Goal: Find contact information: Find contact information

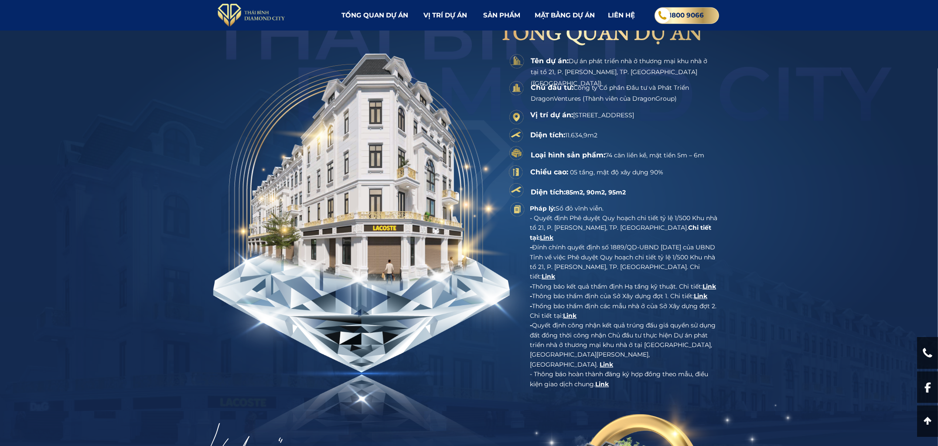
scroll to position [1146, 0]
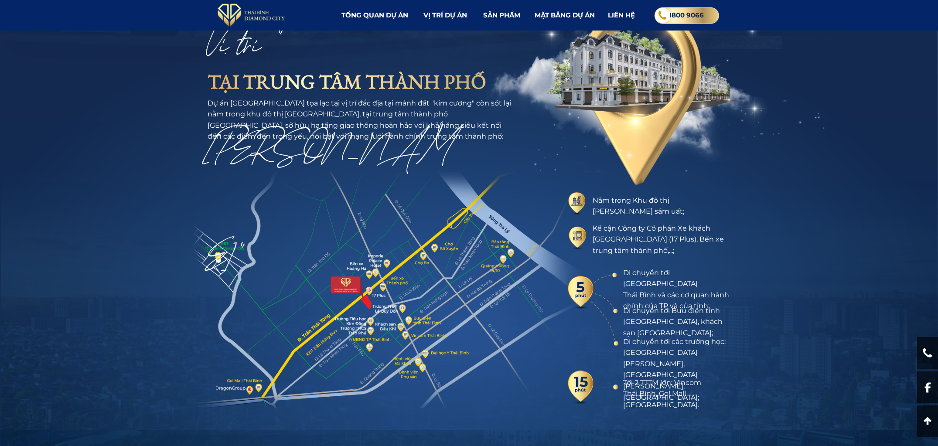
click at [923, 385] on div at bounding box center [927, 387] width 21 height 32
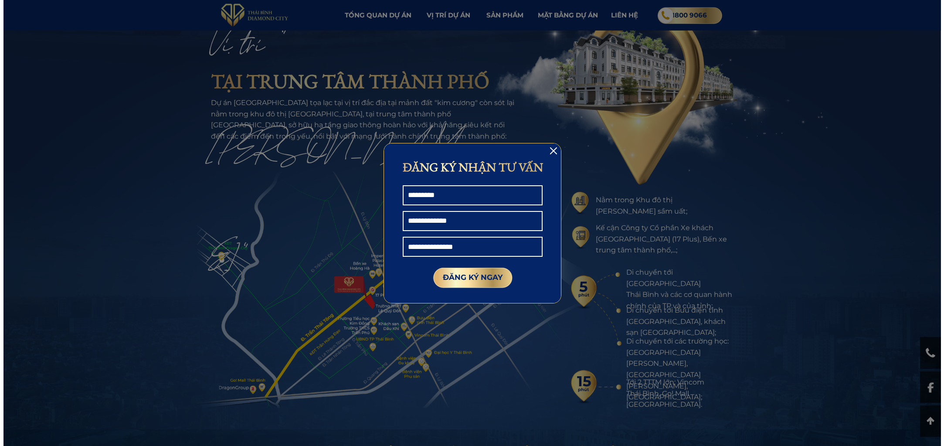
scroll to position [0, 0]
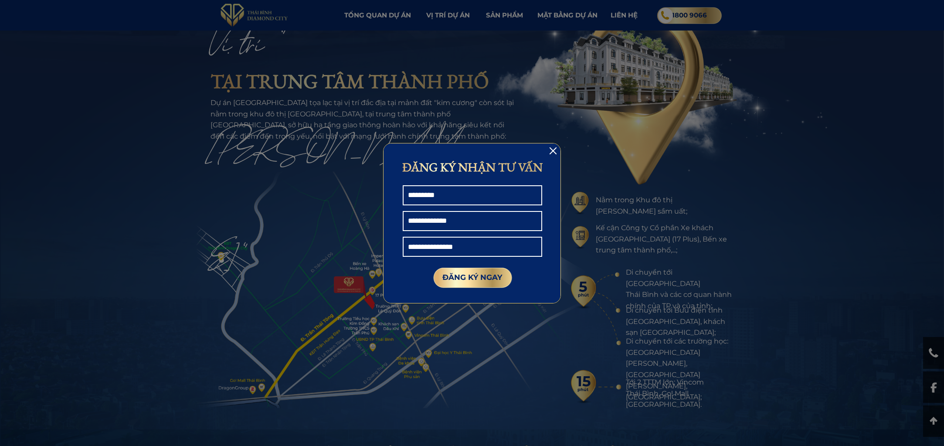
click at [555, 150] on div at bounding box center [553, 150] width 7 height 7
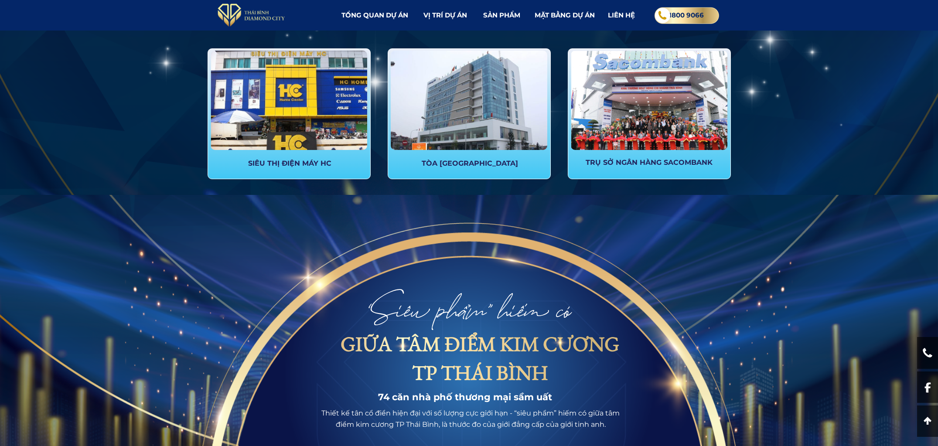
scroll to position [1736, 0]
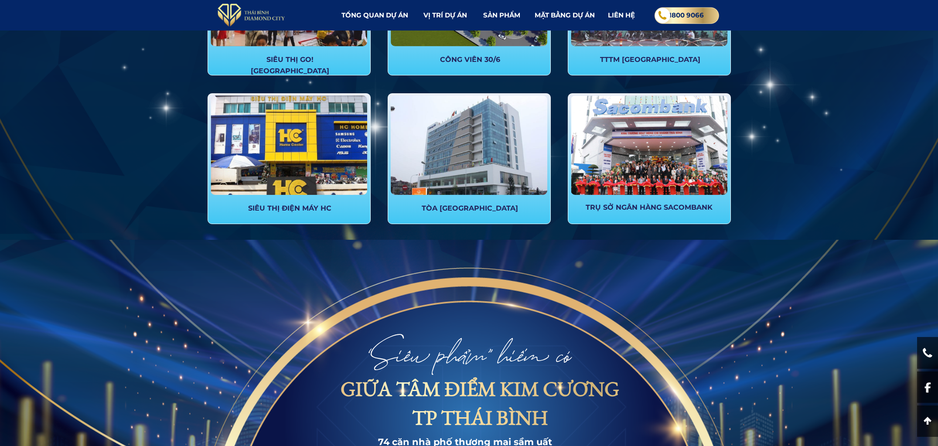
click at [497, 180] on div at bounding box center [469, 144] width 157 height 99
click at [482, 201] on div at bounding box center [469, 158] width 163 height 131
click at [487, 208] on h3 "TÒA [GEOGRAPHIC_DATA]" at bounding box center [470, 208] width 117 height 11
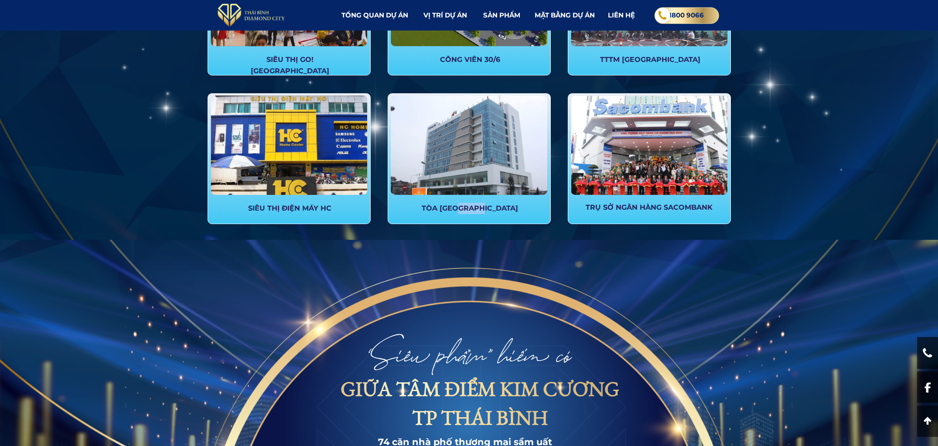
click at [487, 208] on h3 "TÒA [GEOGRAPHIC_DATA]" at bounding box center [470, 208] width 117 height 11
click at [493, 209] on h3 "TÒA [GEOGRAPHIC_DATA]" at bounding box center [470, 208] width 117 height 11
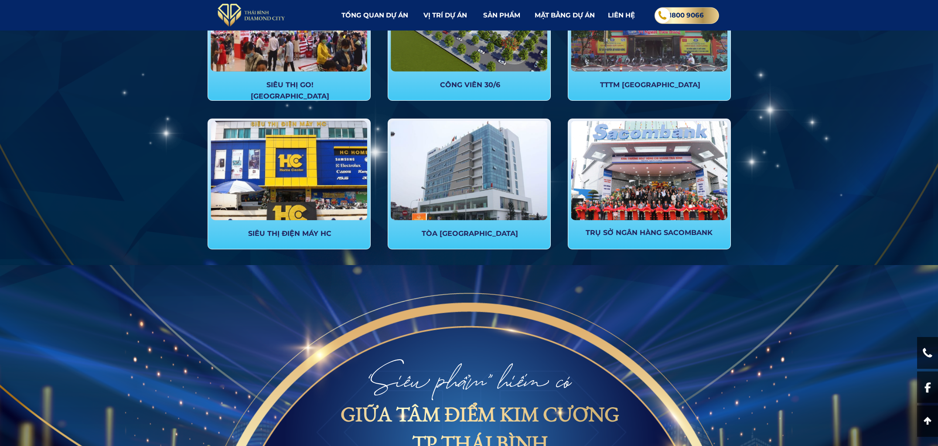
scroll to position [1638, 0]
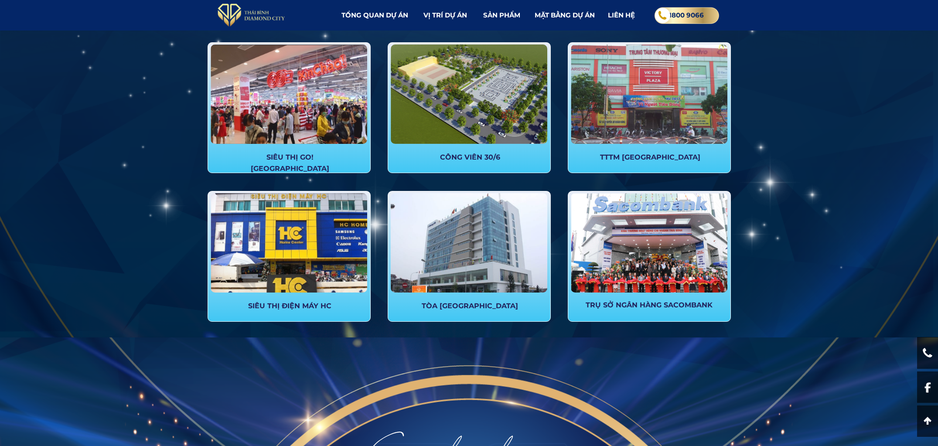
click at [484, 156] on h3 "CÔNG VIÊN 30/6" at bounding box center [470, 157] width 117 height 11
click at [480, 157] on h3 "CÔNG VIÊN 30/6" at bounding box center [470, 157] width 117 height 11
drag, startPoint x: 481, startPoint y: 255, endPoint x: 474, endPoint y: 306, distance: 51.5
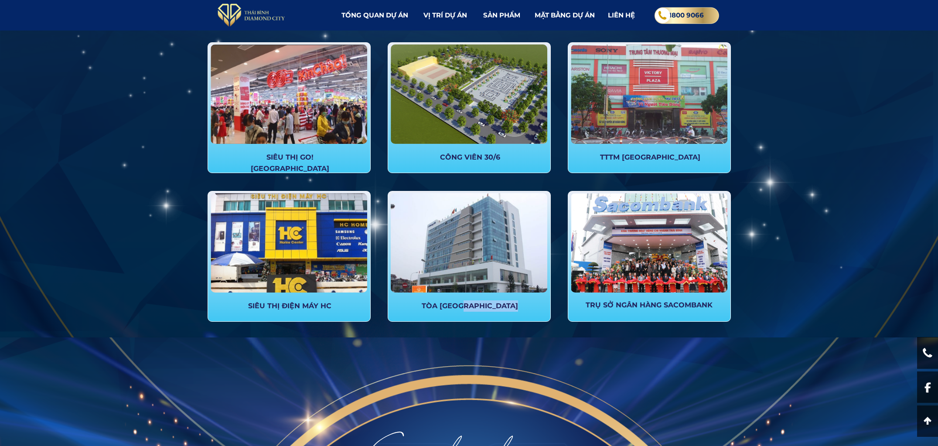
click at [474, 306] on div "TÒA [GEOGRAPHIC_DATA]" at bounding box center [469, 256] width 163 height 131
click at [474, 306] on h3 "TÒA [GEOGRAPHIC_DATA]" at bounding box center [470, 305] width 117 height 11
click at [477, 305] on h3 "TÒA [GEOGRAPHIC_DATA]" at bounding box center [470, 305] width 117 height 11
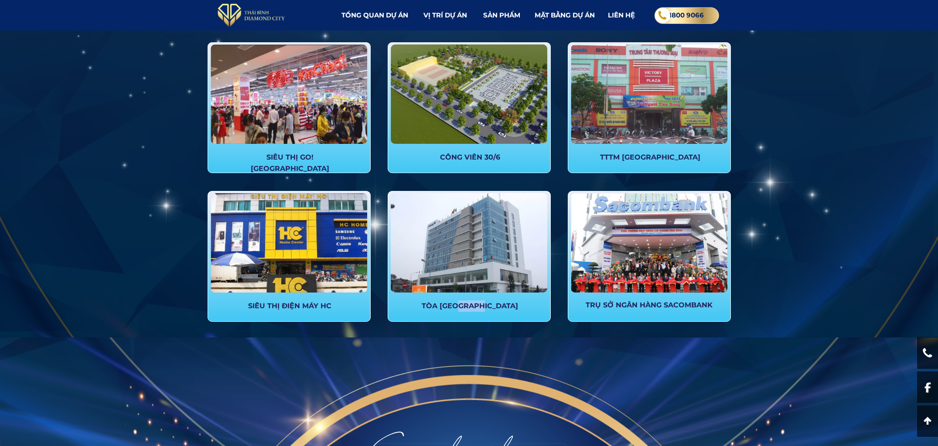
click at [477, 305] on h3 "TÒA [GEOGRAPHIC_DATA]" at bounding box center [470, 305] width 117 height 11
click at [381, 97] on div "SIÊU THỊ GO! MALL THÁI BÌNH CÔNG VIÊN 30/6 TTTM VICTORY PLAZA SIÊU THỊ ĐIỆN MÁY…" at bounding box center [471, 187] width 583 height 290
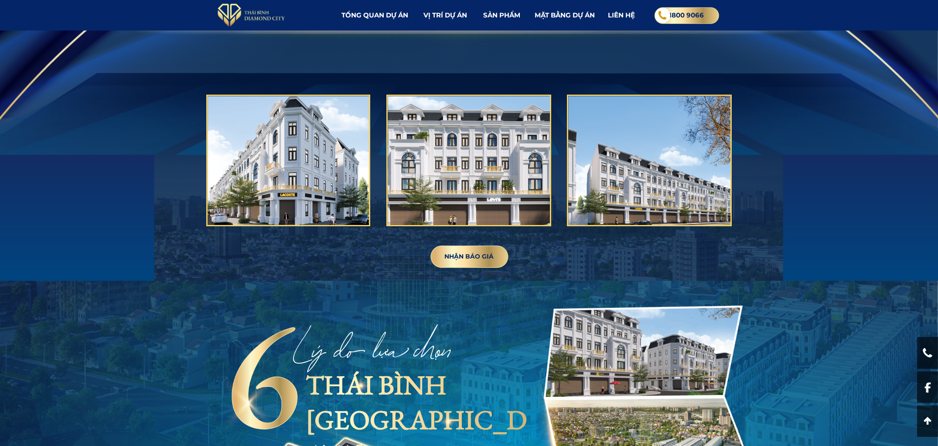
scroll to position [2373, 0]
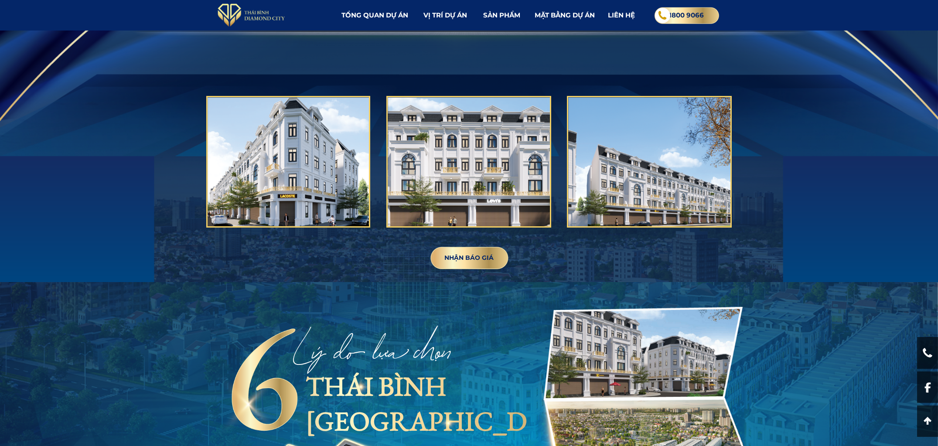
click at [289, 150] on div at bounding box center [288, 161] width 164 height 131
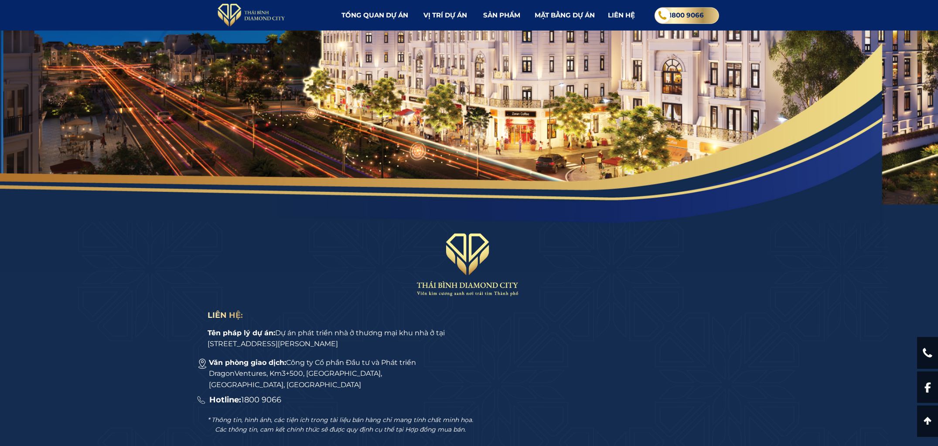
scroll to position [4333, 0]
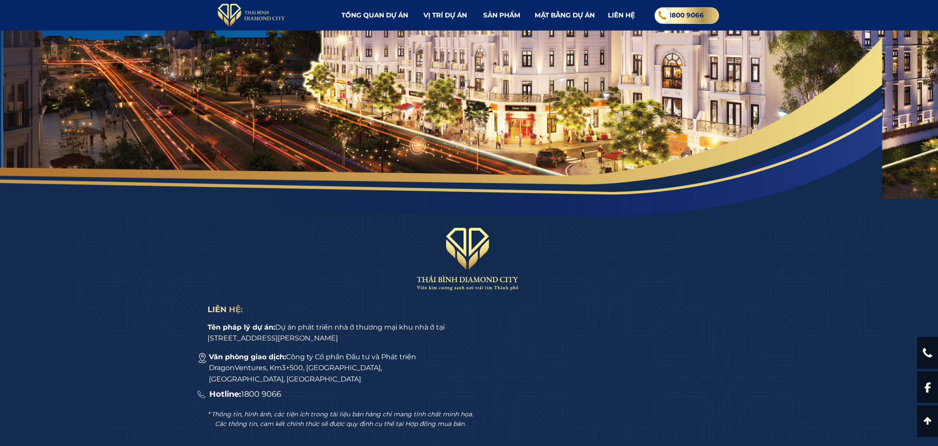
click at [251, 395] on span "1800 9066" at bounding box center [261, 394] width 40 height 10
drag, startPoint x: 251, startPoint y: 395, endPoint x: 272, endPoint y: 395, distance: 20.9
click at [272, 395] on span "1800 9066" at bounding box center [261, 394] width 40 height 10
copy span "1800 9066"
click at [327, 353] on div "Văn phòng giao dịch: Công ty Cổ phần Đầu tư và Phát triển DragonVentures, Km3+5…" at bounding box center [330, 368] width 242 height 34
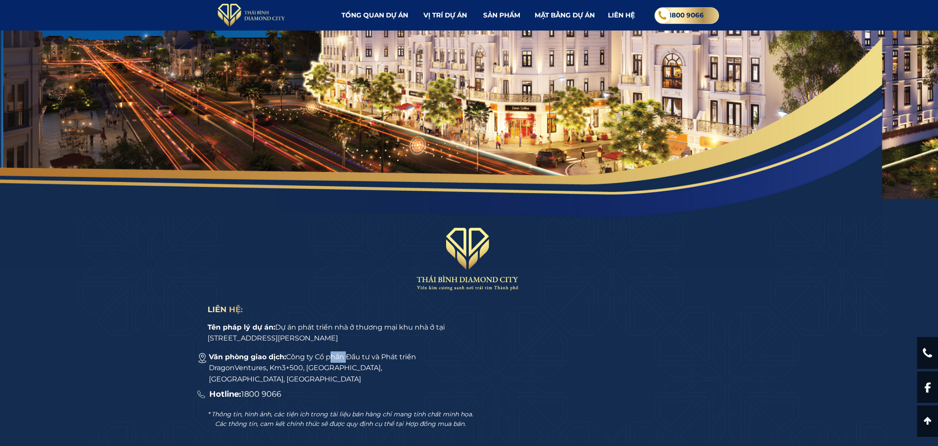
click at [327, 353] on div "Văn phòng giao dịch: Công ty Cổ phần Đầu tư và Phát triển DragonVentures, Km3+5…" at bounding box center [330, 368] width 242 height 34
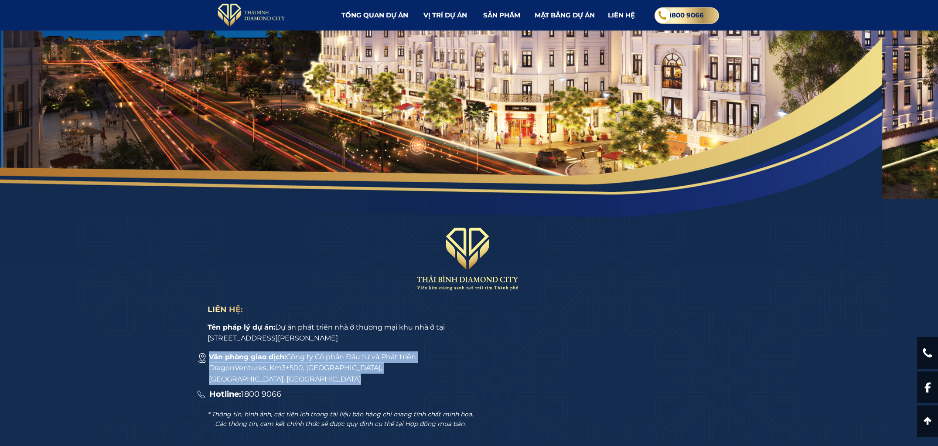
click at [327, 353] on div "Văn phòng giao dịch: Công ty Cổ phần Đầu tư và Phát triển DragonVentures, Km3+5…" at bounding box center [330, 368] width 242 height 34
click at [337, 354] on div "Văn phòng giao dịch: Công ty Cổ phần Đầu tư và Phát triển DragonVentures, Km3+5…" at bounding box center [330, 368] width 242 height 34
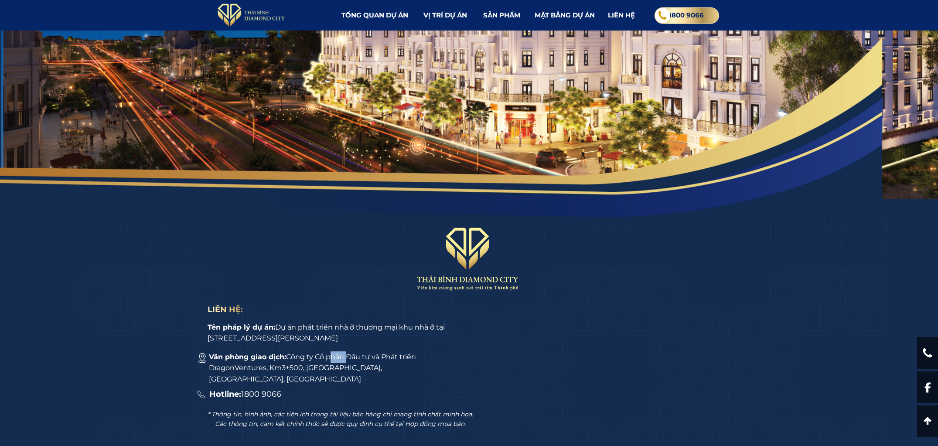
click at [337, 354] on div "Văn phòng giao dịch: Công ty Cổ phần Đầu tư và Phát triển DragonVentures, Km3+5…" at bounding box center [330, 368] width 242 height 34
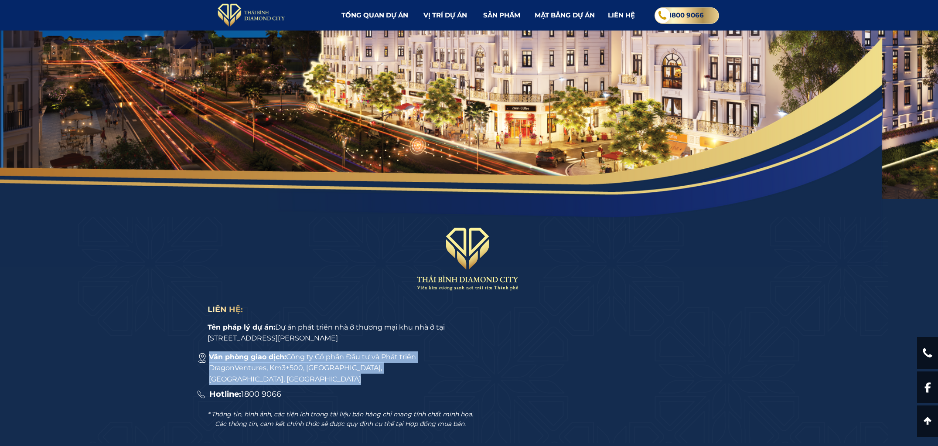
click at [337, 354] on div "Văn phòng giao dịch: Công ty Cổ phần Đầu tư và Phát triển DragonVentures, Km3+5…" at bounding box center [330, 368] width 242 height 34
click at [355, 353] on div "Văn phòng giao dịch: Công ty Cổ phần Đầu tư và Phát triển DragonVentures, Km3+5…" at bounding box center [330, 368] width 242 height 34
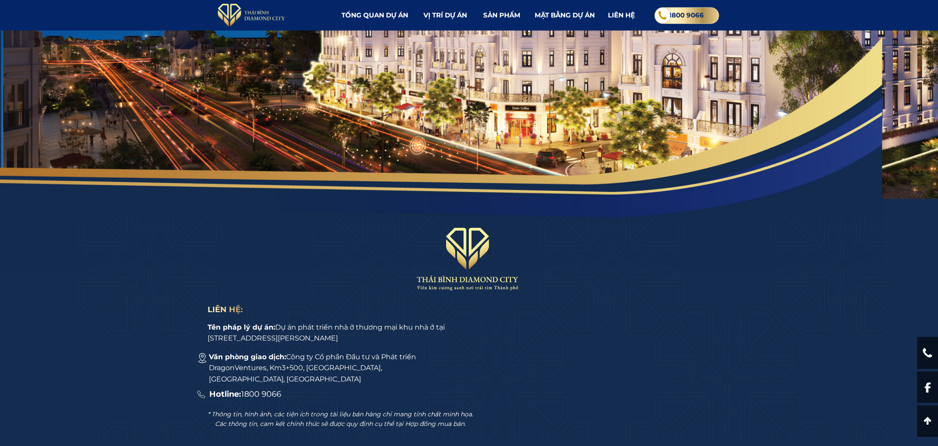
click at [405, 360] on div "Văn phòng giao dịch: Công ty Cổ phần Đầu tư và Phát triển DragonVentures, Km3+5…" at bounding box center [330, 368] width 242 height 34
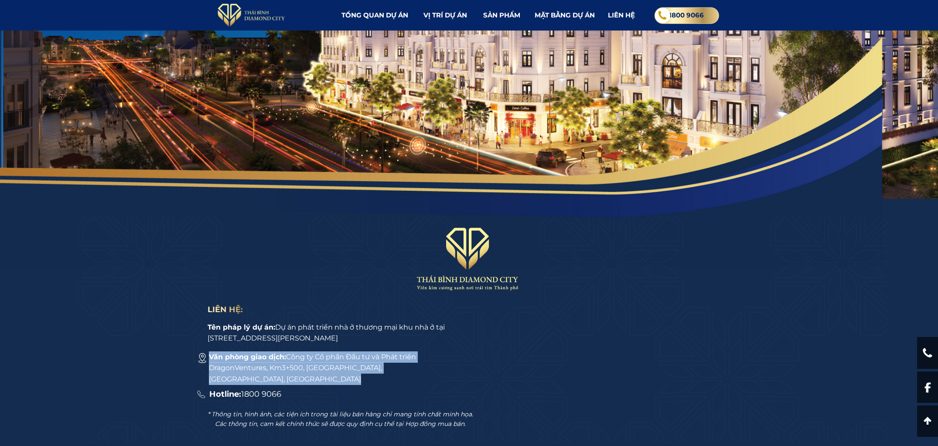
click at [405, 360] on div "Văn phòng giao dịch: Công ty Cổ phần Đầu tư và Phát triển DragonVentures, Km3+5…" at bounding box center [330, 368] width 242 height 34
click at [367, 363] on div "Văn phòng giao dịch: Công ty Cổ phần Đầu tư và Phát triển DragonVentures, Km3+5…" at bounding box center [330, 368] width 242 height 34
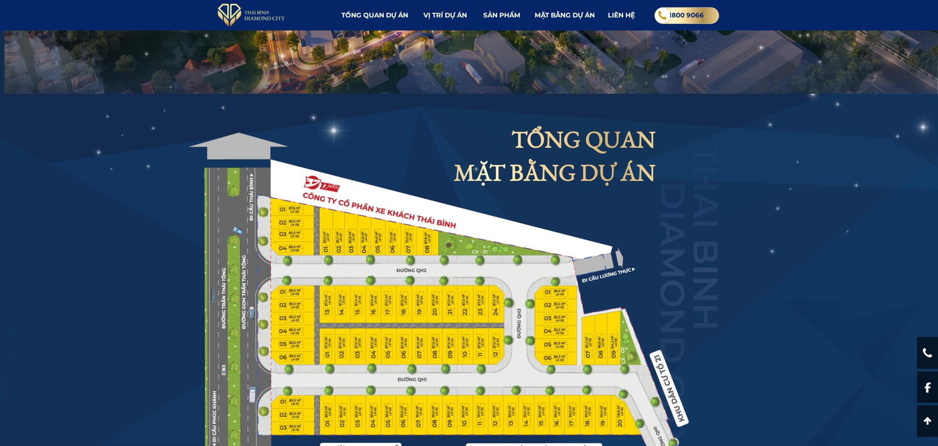
scroll to position [3518, 0]
